Goal: Find specific page/section: Locate item on page

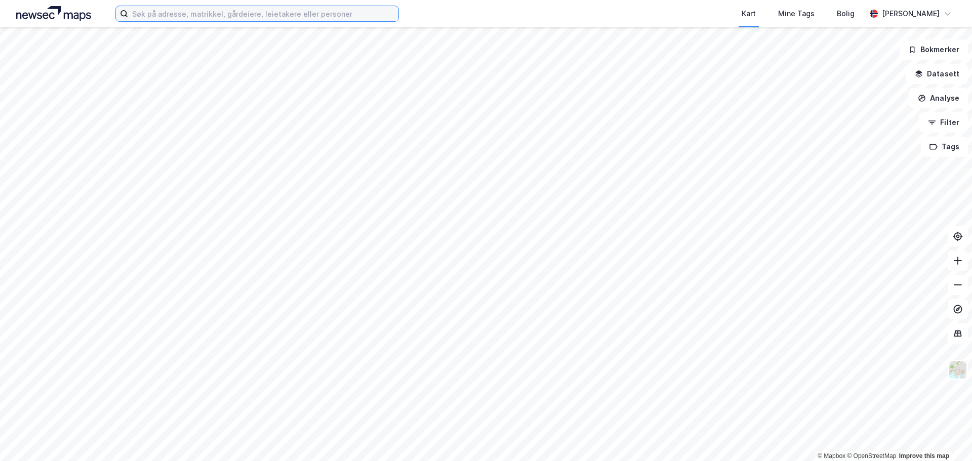
click at [201, 15] on input at bounding box center [263, 13] width 270 height 15
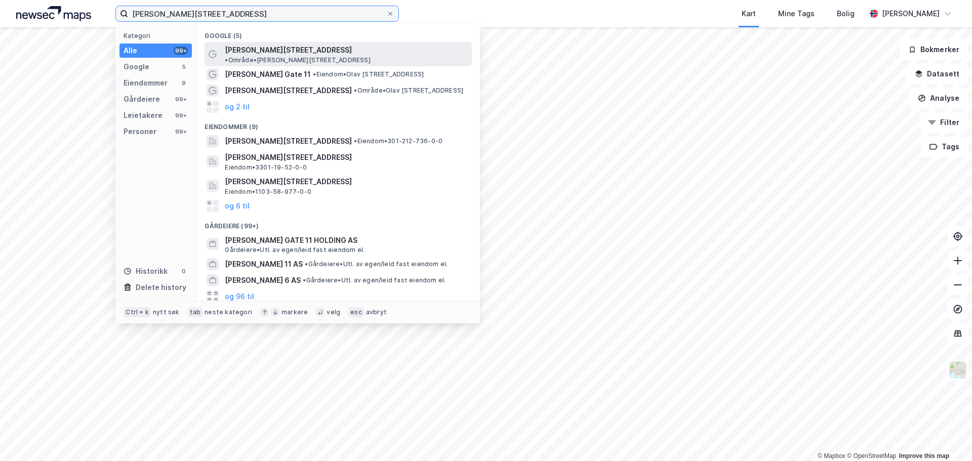
type input "[PERSON_NAME][STREET_ADDRESS]"
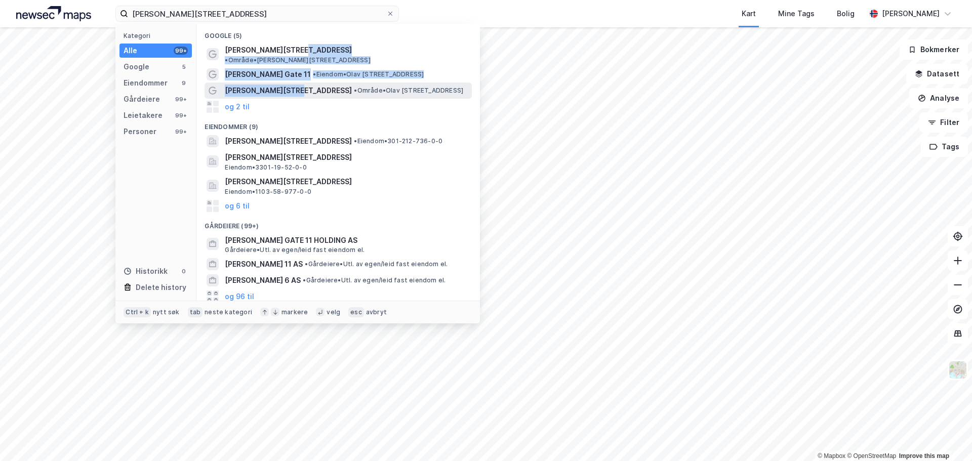
drag, startPoint x: 291, startPoint y: 48, endPoint x: 288, endPoint y: 83, distance: 35.0
click at [288, 83] on div "Google (5) [PERSON_NAME][STREET_ADDRESS] • Område • [PERSON_NAME][STREET_ADDRES…" at bounding box center [339, 162] width 284 height 277
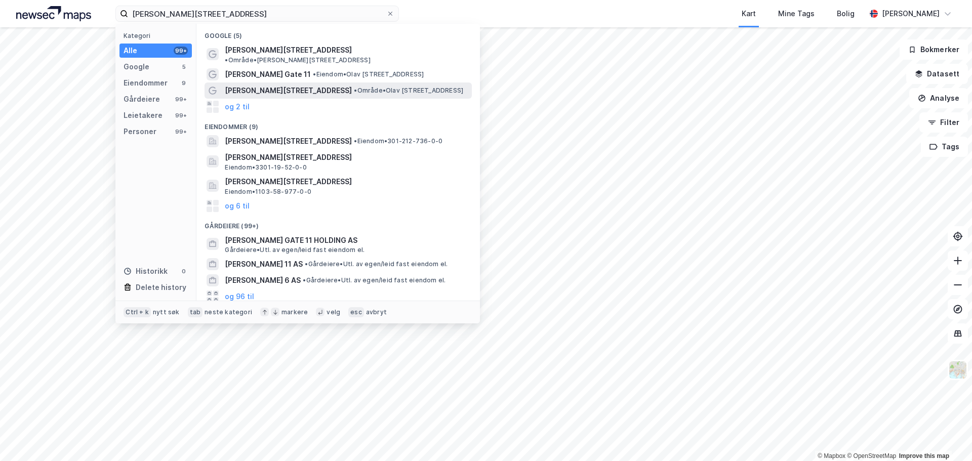
click at [354, 87] on span "• Område • [PERSON_NAME][STREET_ADDRESS]" at bounding box center [408, 91] width 109 height 8
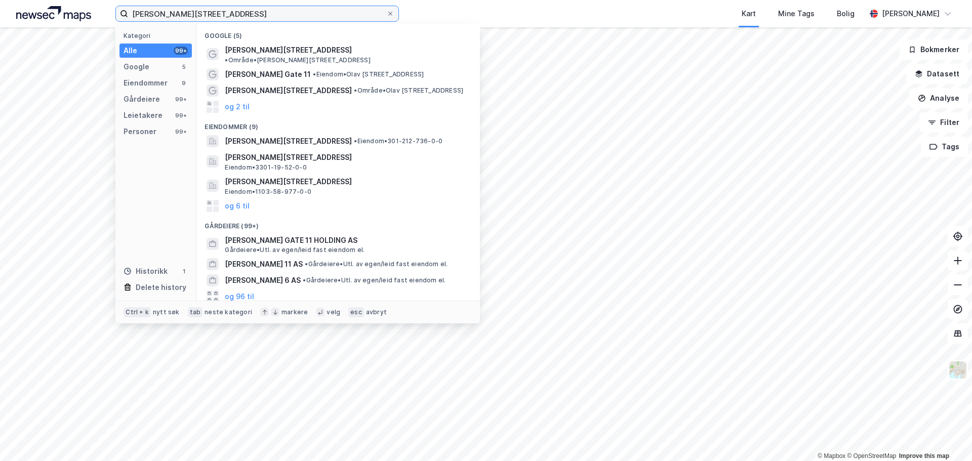
click at [222, 18] on input "[PERSON_NAME][STREET_ADDRESS]" at bounding box center [257, 13] width 258 height 15
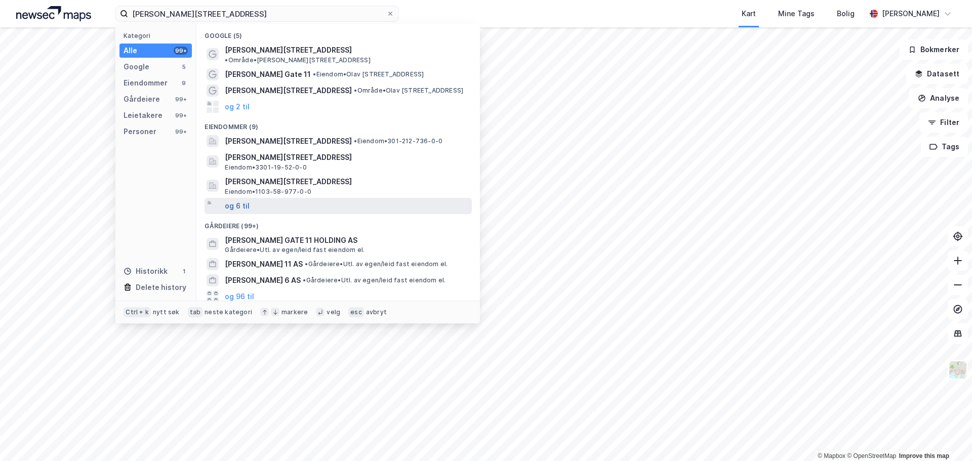
click at [244, 201] on button "og 6 til" at bounding box center [237, 206] width 25 height 12
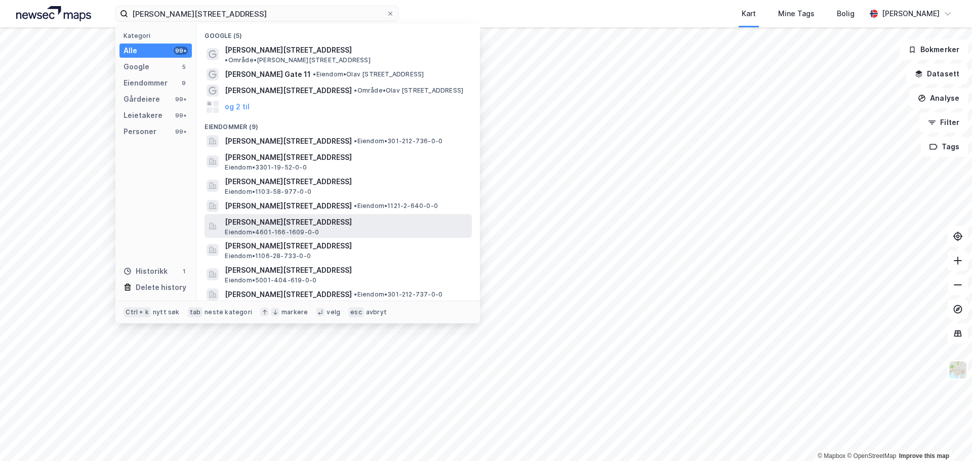
click at [336, 217] on span "[PERSON_NAME][STREET_ADDRESS]" at bounding box center [346, 222] width 243 height 12
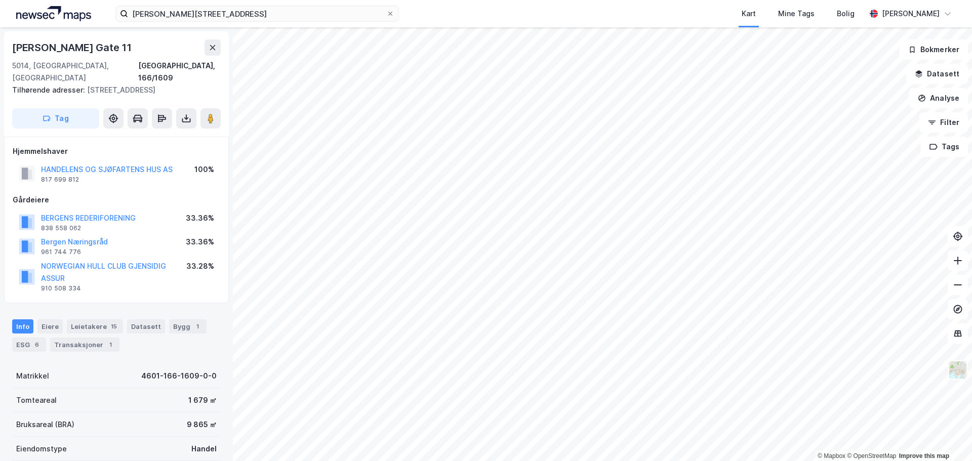
click at [963, 375] on img at bounding box center [958, 370] width 19 height 19
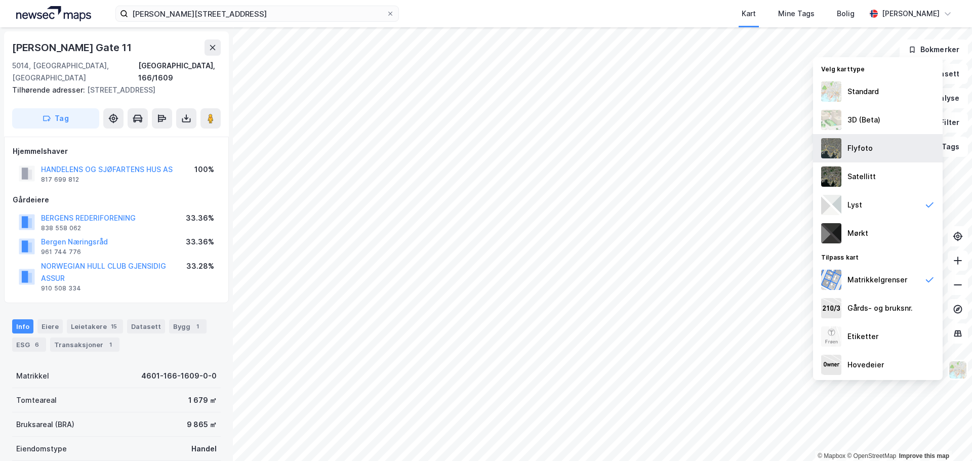
click at [874, 146] on div "Flyfoto" at bounding box center [878, 148] width 130 height 28
